Goal: Task Accomplishment & Management: Manage account settings

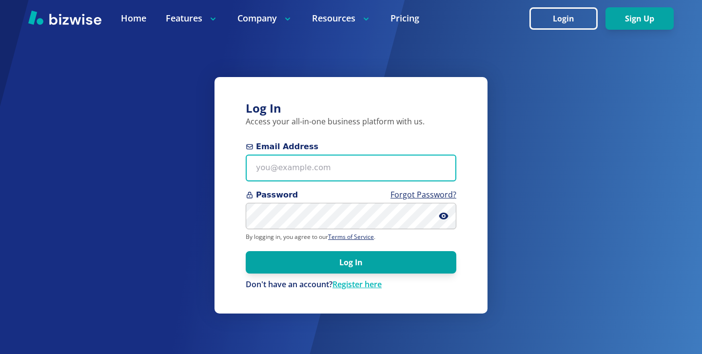
click at [353, 172] on input "Email Address" at bounding box center [351, 168] width 211 height 27
paste input "s.steel@iamshannonsteel.com"
type input "s.steel@iamshannonsteel.com"
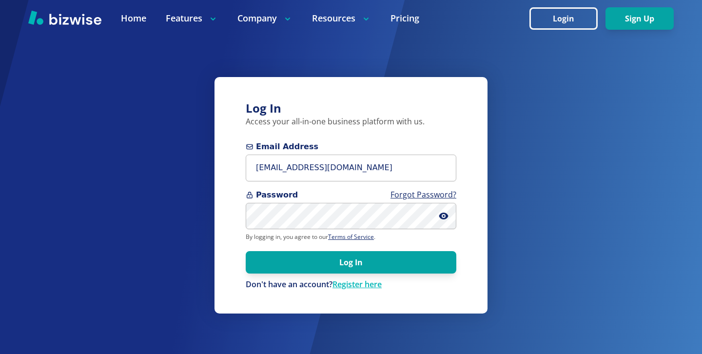
click at [278, 279] on p "Don't have an account? Register here" at bounding box center [351, 284] width 211 height 11
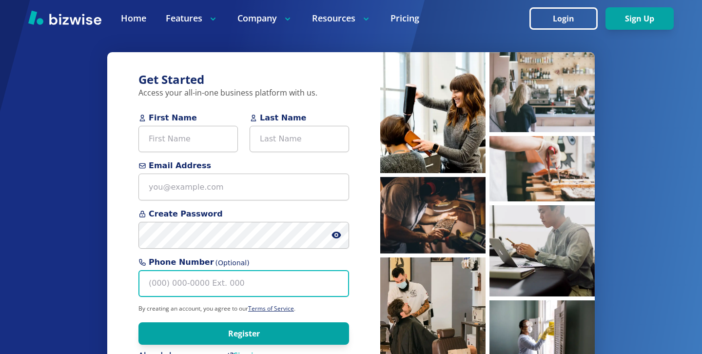
click at [286, 275] on input "Phone Number (Optional)" at bounding box center [243, 283] width 211 height 27
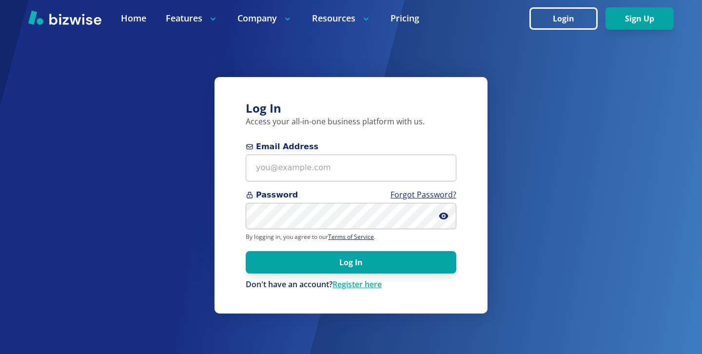
click at [274, 185] on form "Email Address Password Forgot Password? By logging in, you agree to our Terms o…" at bounding box center [351, 215] width 211 height 149
click at [279, 138] on div "Log In Access your all-in-one business platform with us. Email Address Password…" at bounding box center [350, 195] width 273 height 236
click at [279, 152] on span "Email Address" at bounding box center [351, 147] width 211 height 12
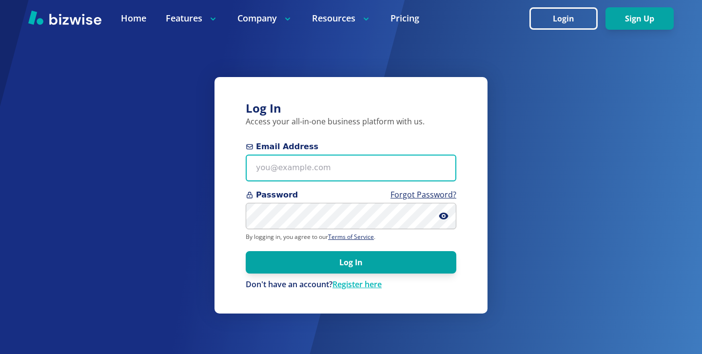
click at [279, 155] on input "Email Address" at bounding box center [351, 168] width 211 height 27
paste input "s.steel@iamshannonsteel.com"
type input "s.steel@iamshannonsteel.com"
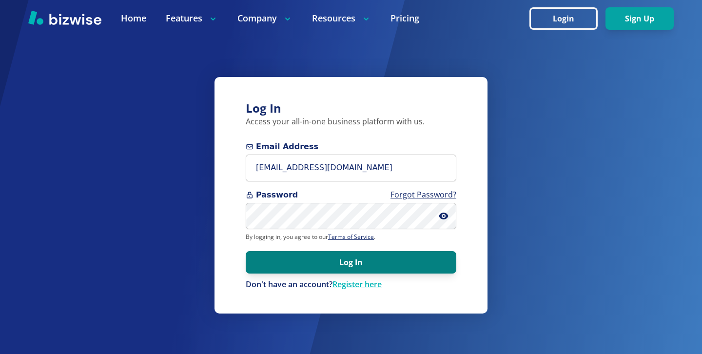
click at [431, 273] on button "Log In" at bounding box center [351, 262] width 211 height 22
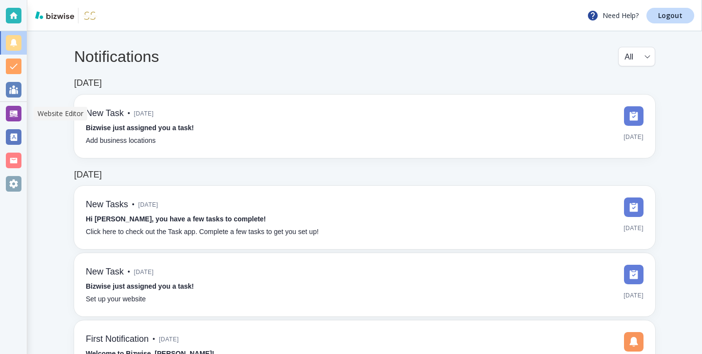
click at [21, 113] on div at bounding box center [13, 113] width 27 height 23
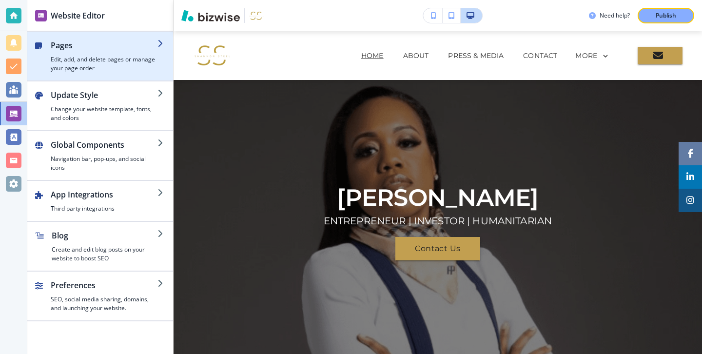
click at [153, 52] on div "button" at bounding box center [104, 53] width 107 height 4
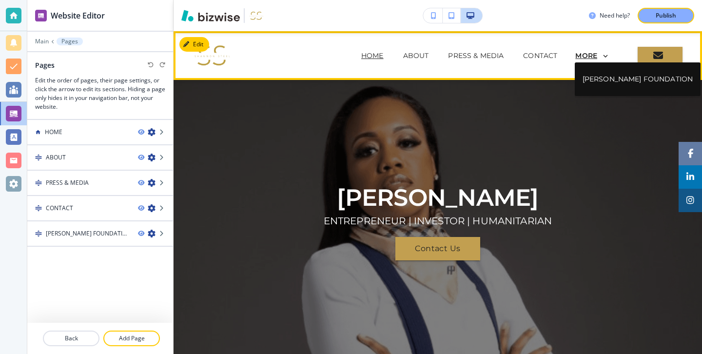
click at [594, 55] on p "MORE" at bounding box center [586, 55] width 22 height 7
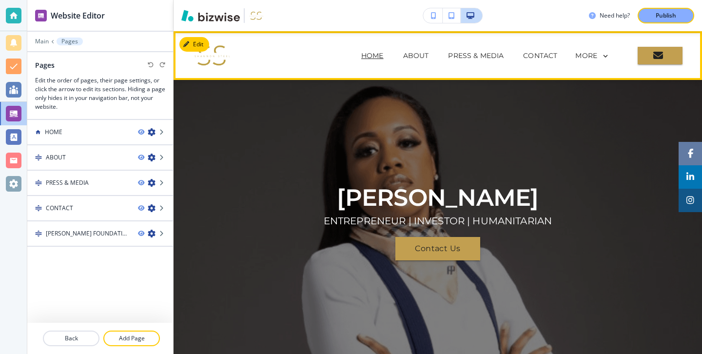
click at [374, 54] on p "HOME" at bounding box center [372, 56] width 22 height 10
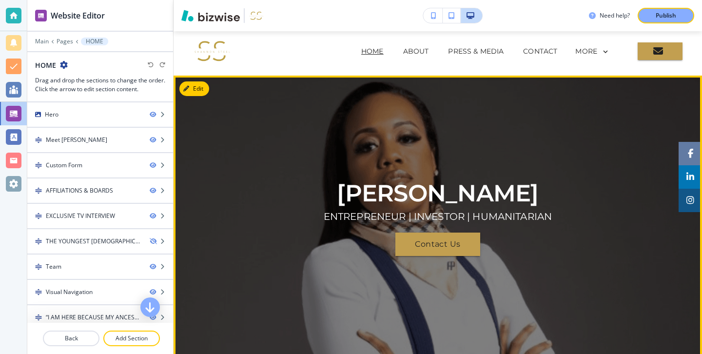
scroll to position [3, 0]
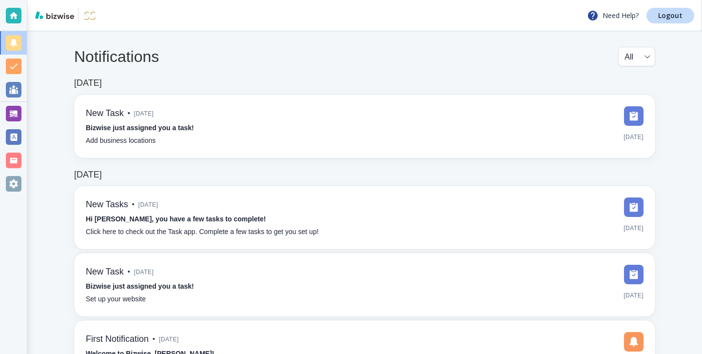
click at [670, 7] on div "Need Help? Logout" at bounding box center [364, 15] width 675 height 31
click at [670, 10] on link "Logout" at bounding box center [670, 16] width 48 height 16
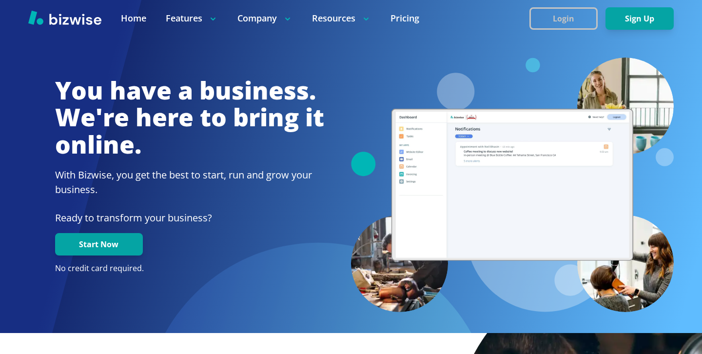
click at [547, 20] on button "Login" at bounding box center [563, 18] width 68 height 22
